Goal: Navigation & Orientation: Find specific page/section

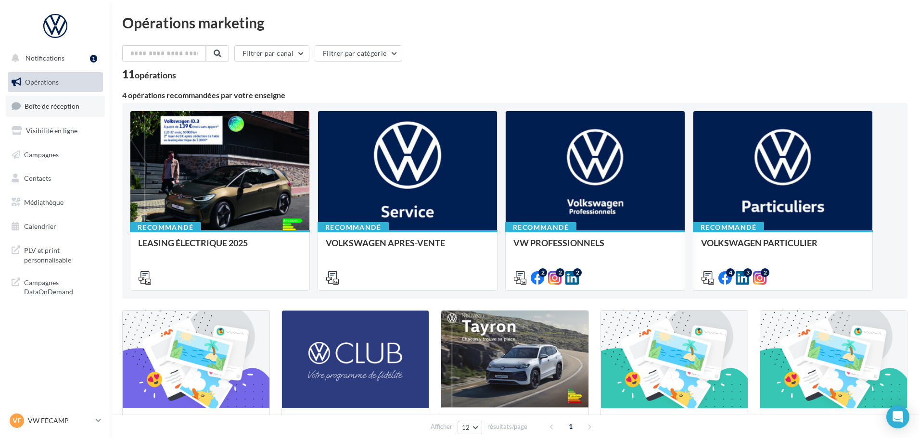
click at [60, 108] on span "Boîte de réception" at bounding box center [52, 106] width 55 height 8
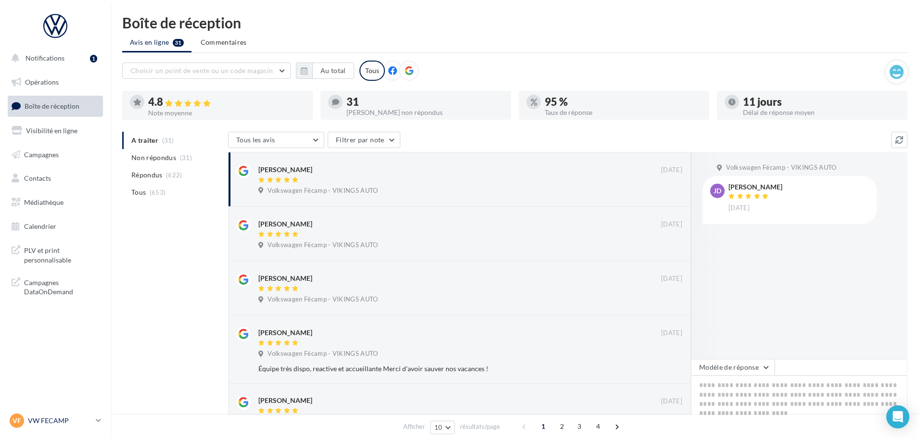
click at [74, 416] on p "VW FECAMP" at bounding box center [60, 421] width 64 height 10
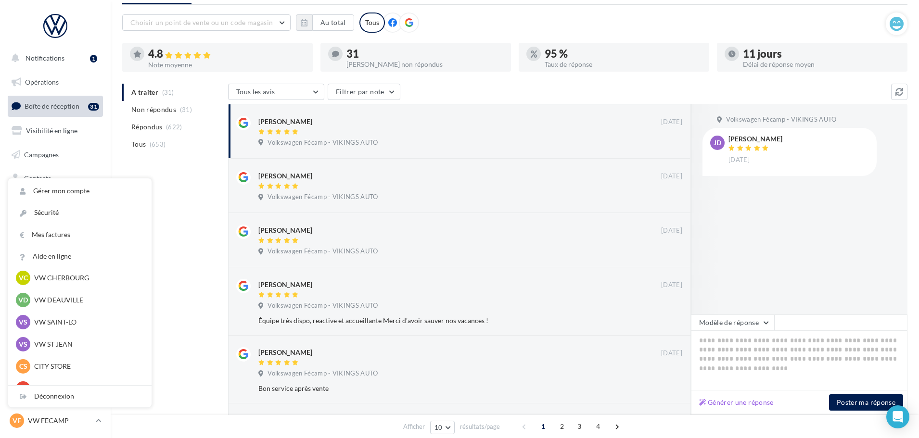
scroll to position [96, 0]
click at [60, 318] on p "VW ST JEAN" at bounding box center [87, 322] width 106 height 10
